Goal: Find specific page/section: Find specific page/section

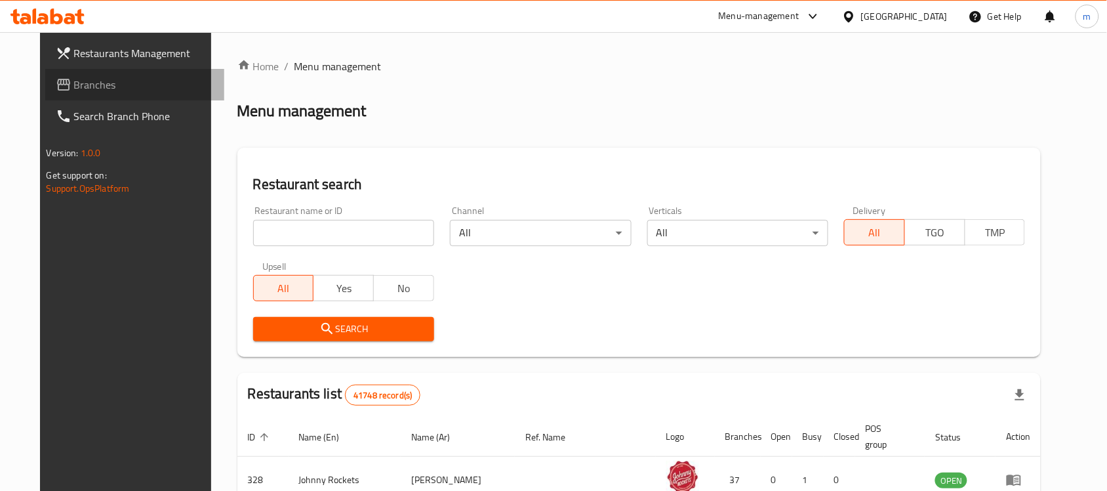
click at [98, 89] on span "Branches" at bounding box center [144, 85] width 140 height 16
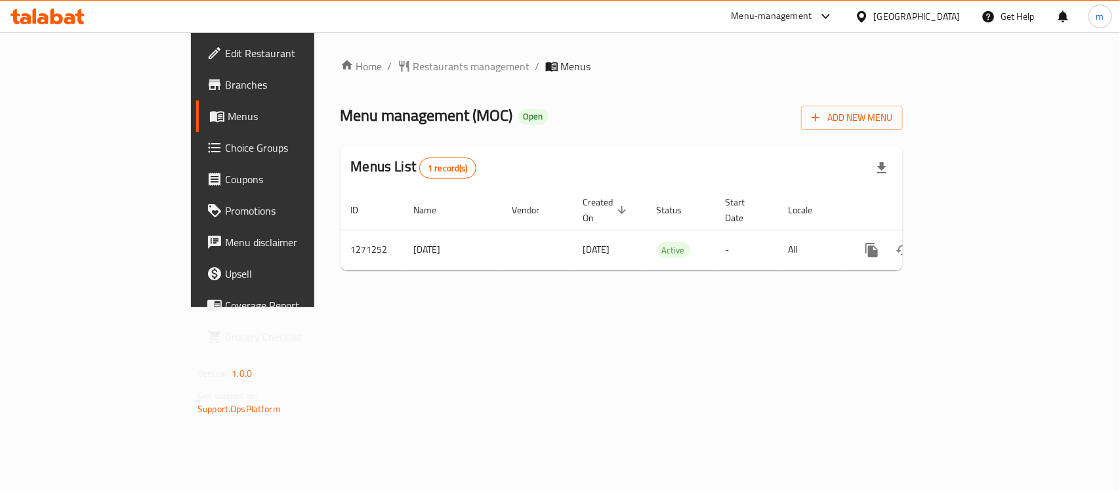
click at [425, 307] on div "Home / Restaurants management / Menus Menu management ( MOC ) Open Add New Menu…" at bounding box center [621, 169] width 615 height 275
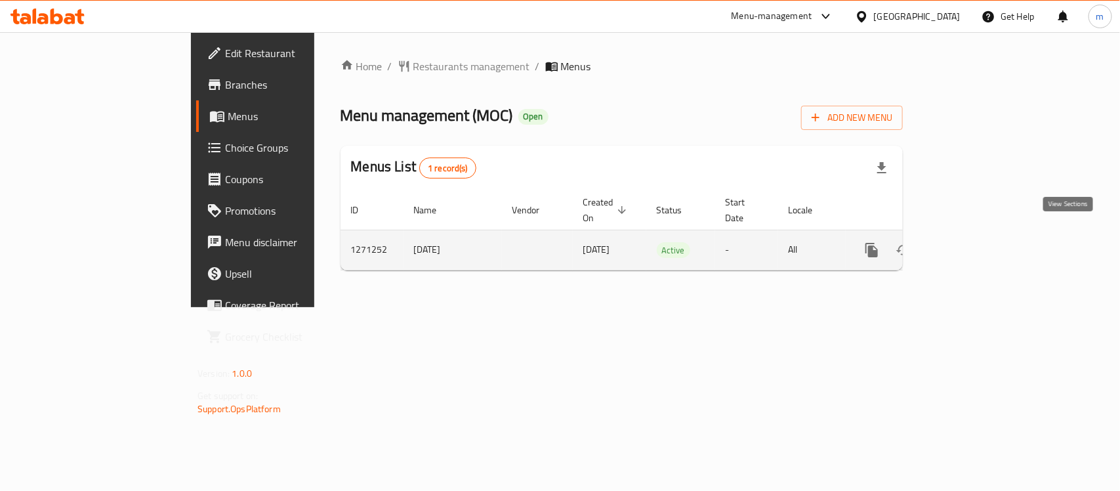
click at [974, 242] on icon "enhanced table" at bounding box center [966, 250] width 16 height 16
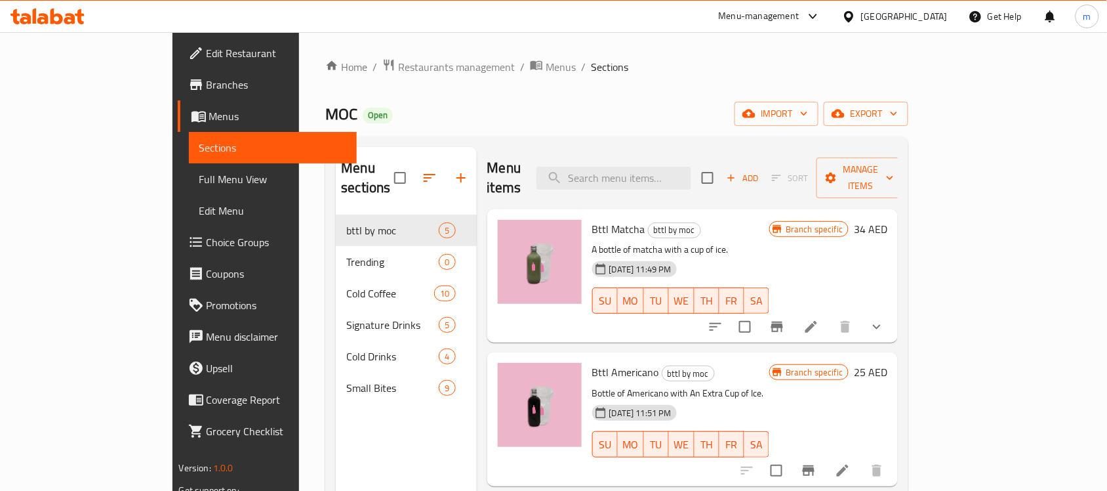
click at [342, 76] on div "Home / Restaurants management / Menus / Sections MOC Open import export Menu se…" at bounding box center [616, 353] width 583 height 590
click at [351, 51] on div "Home / Restaurants management / Menus / Sections MOC Open import export Menu se…" at bounding box center [617, 353] width 636 height 642
click at [398, 61] on span "Restaurants management" at bounding box center [456, 67] width 117 height 16
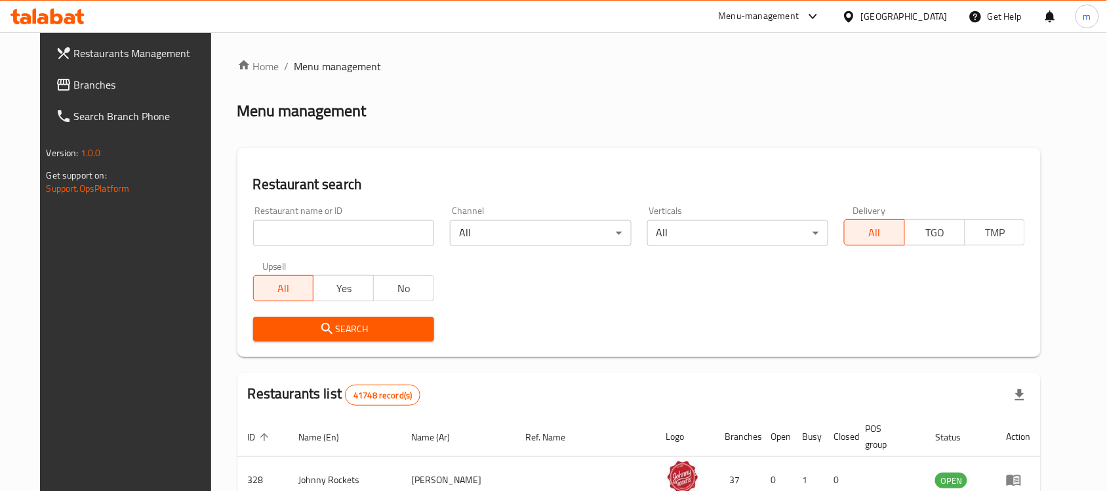
click at [270, 226] on input "search" at bounding box center [343, 233] width 181 height 26
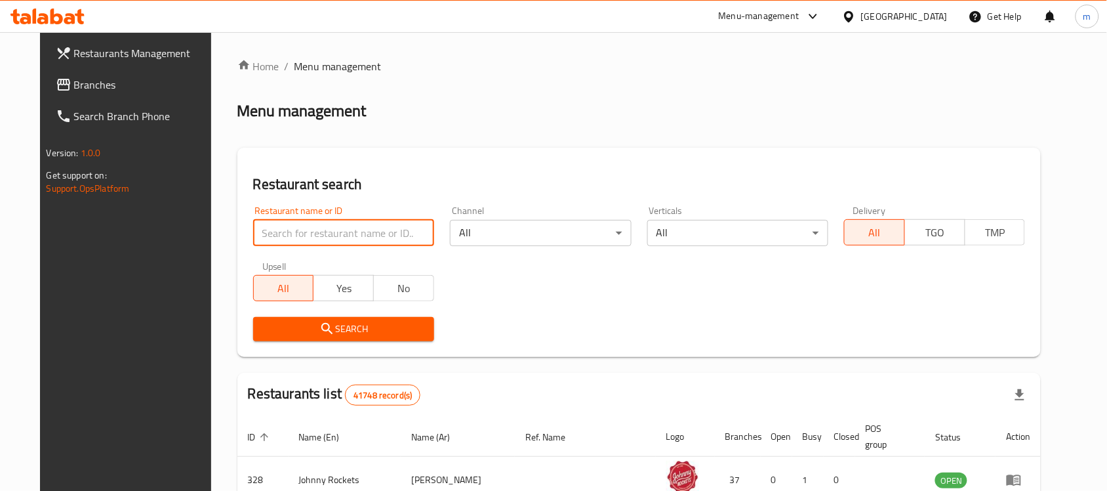
paste input "689636"
type input "689636"
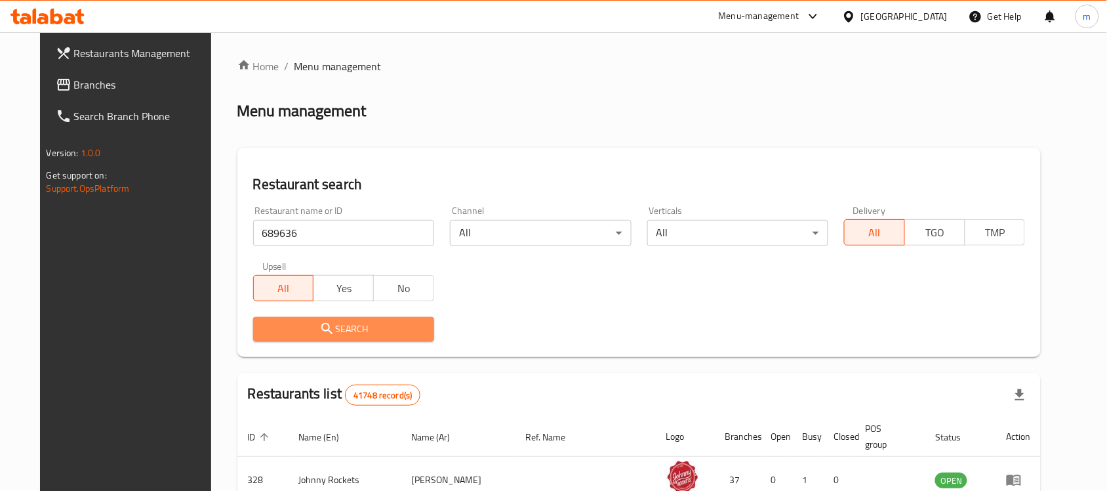
click at [264, 330] on span "Search" at bounding box center [344, 329] width 160 height 16
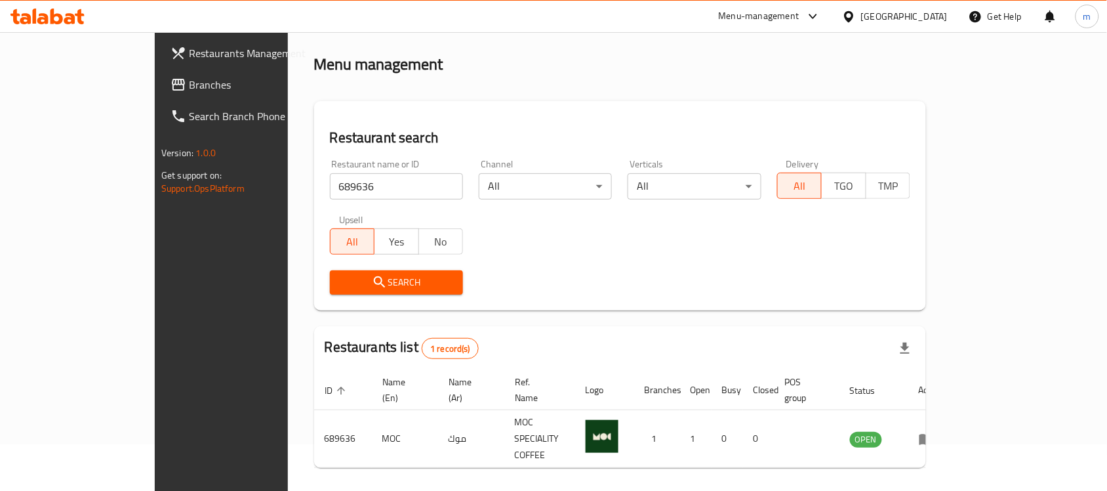
scroll to position [69, 0]
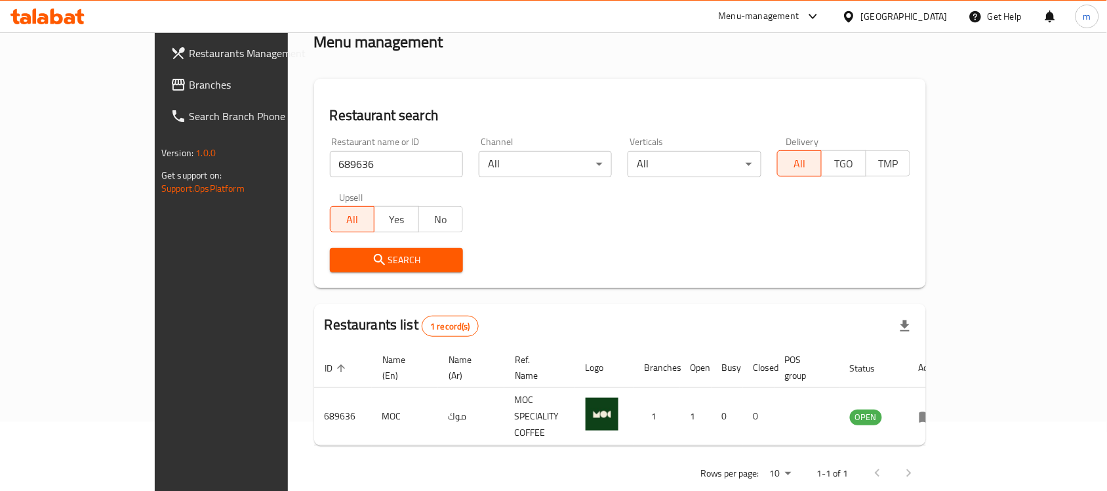
click at [189, 77] on span "Branches" at bounding box center [259, 85] width 140 height 16
